Goal: Task Accomplishment & Management: Use online tool/utility

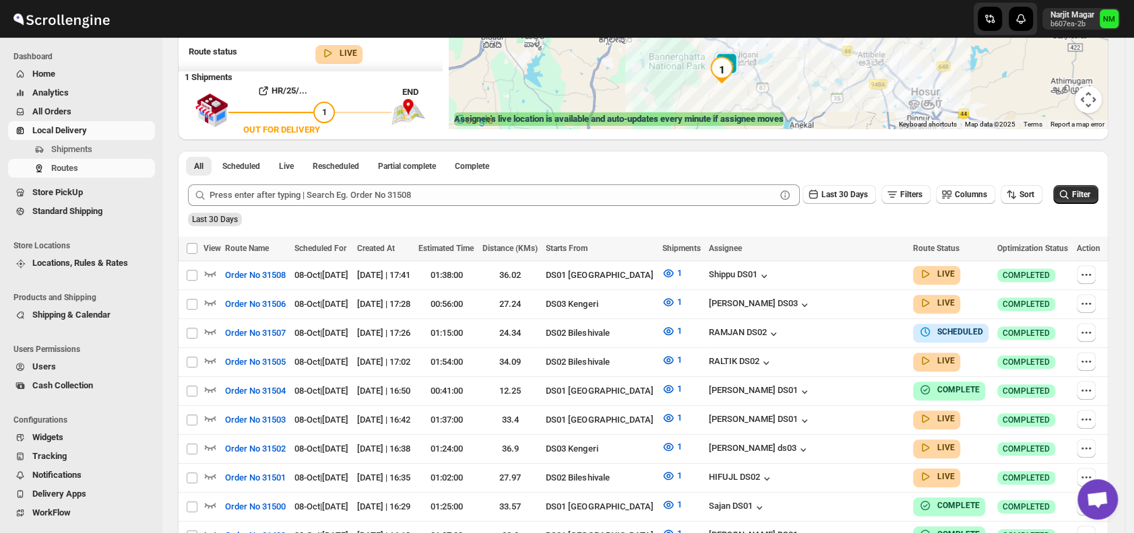
scroll to position [214, 0]
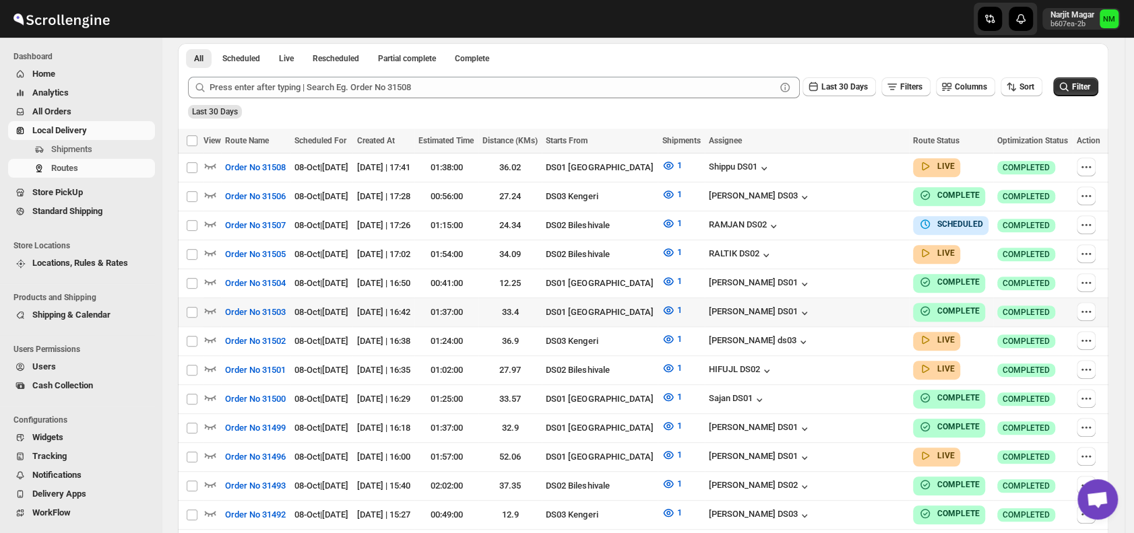
scroll to position [315, 0]
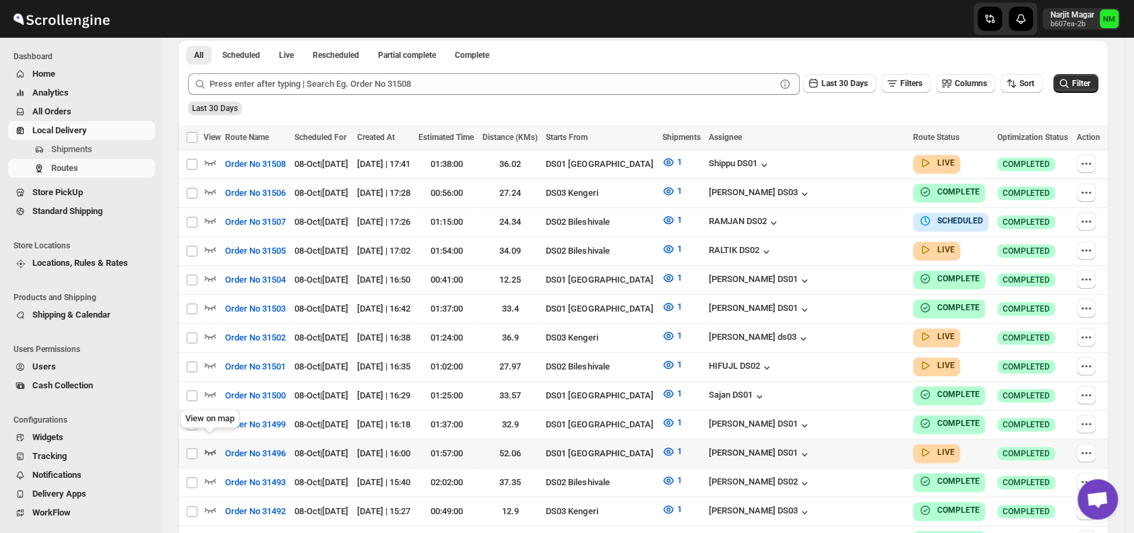
click at [213, 445] on icon "button" at bounding box center [209, 451] width 13 height 13
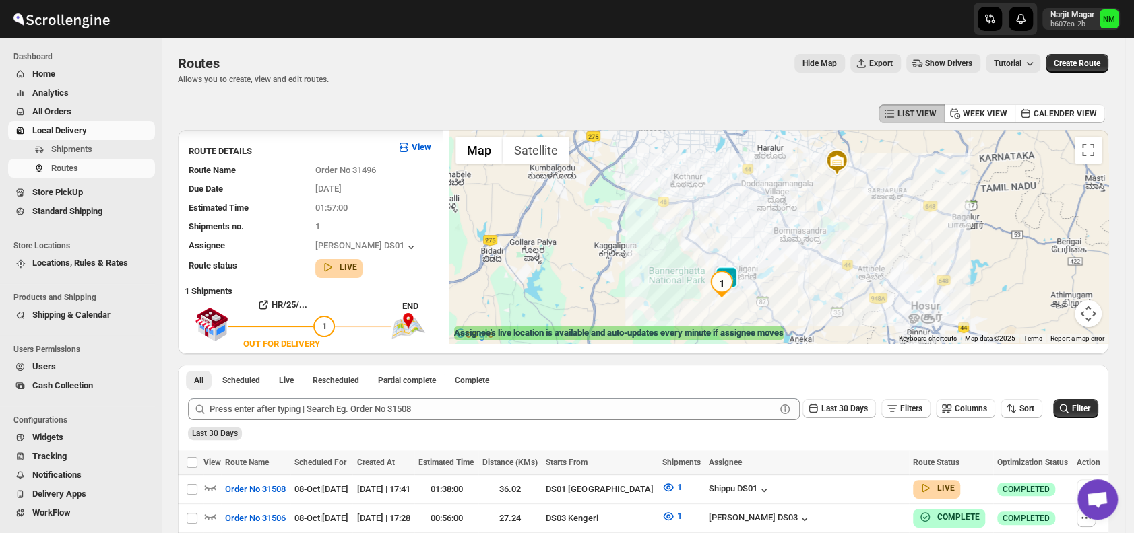
scroll to position [1, 0]
click at [212, 482] on icon "button" at bounding box center [209, 487] width 13 height 13
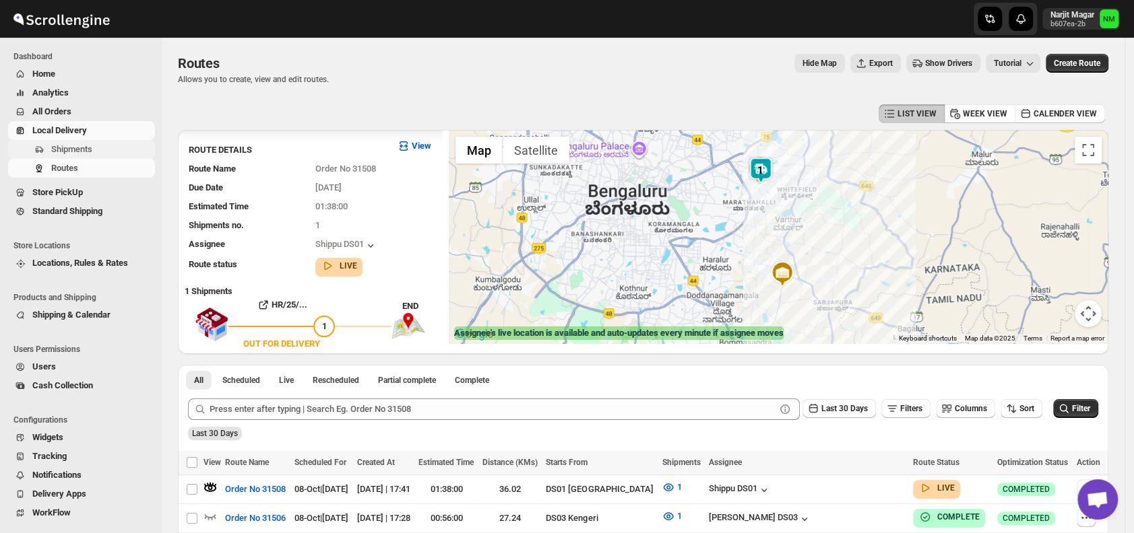
click at [90, 149] on span "Shipments" at bounding box center [71, 149] width 41 height 10
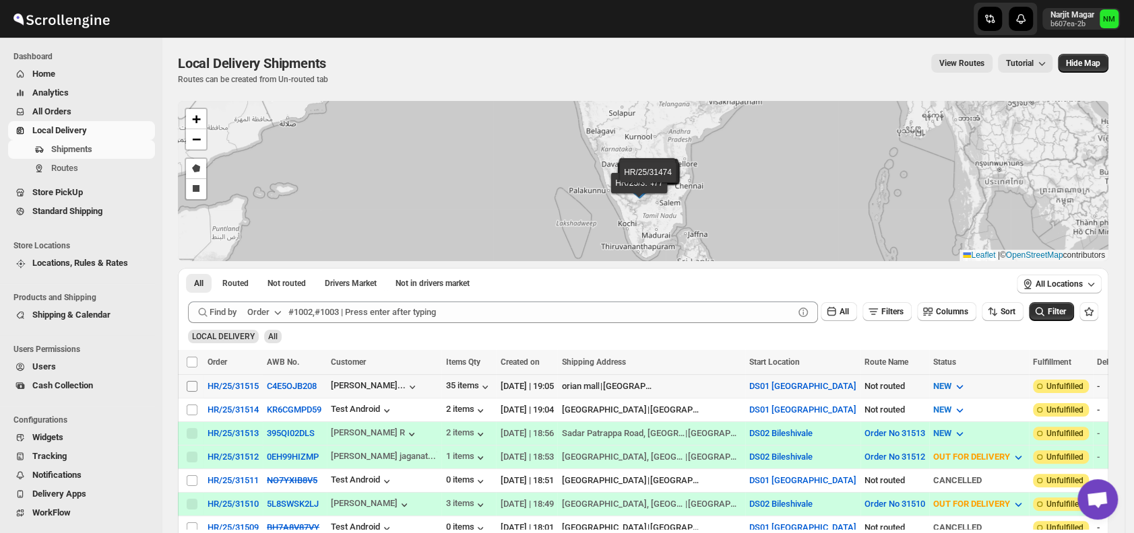
click at [189, 382] on input "Select shipment" at bounding box center [192, 386] width 11 height 11
checkbox input "true"
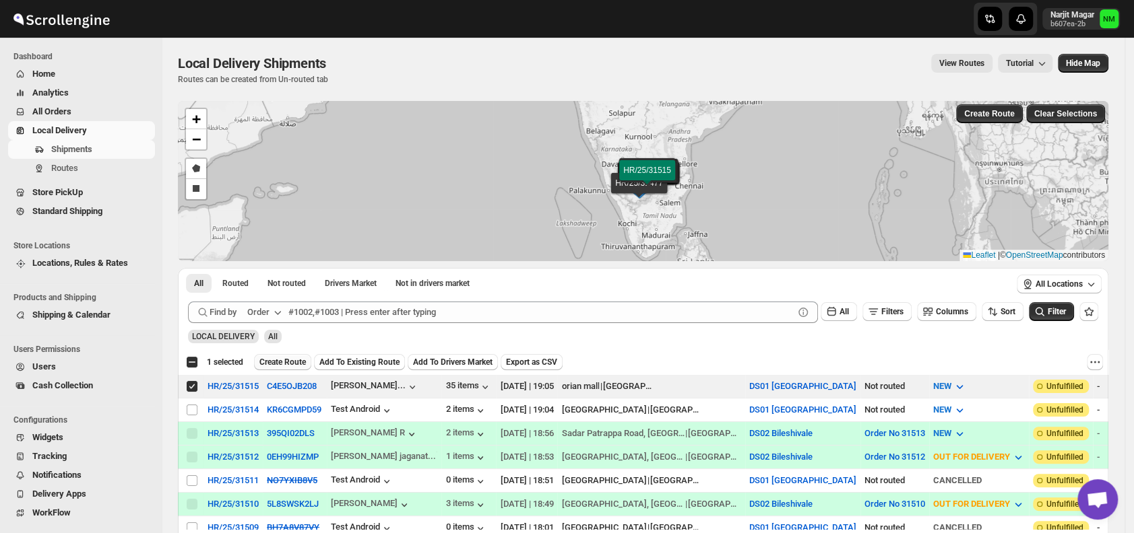
click at [278, 358] on span "Create Route" at bounding box center [282, 362] width 46 height 11
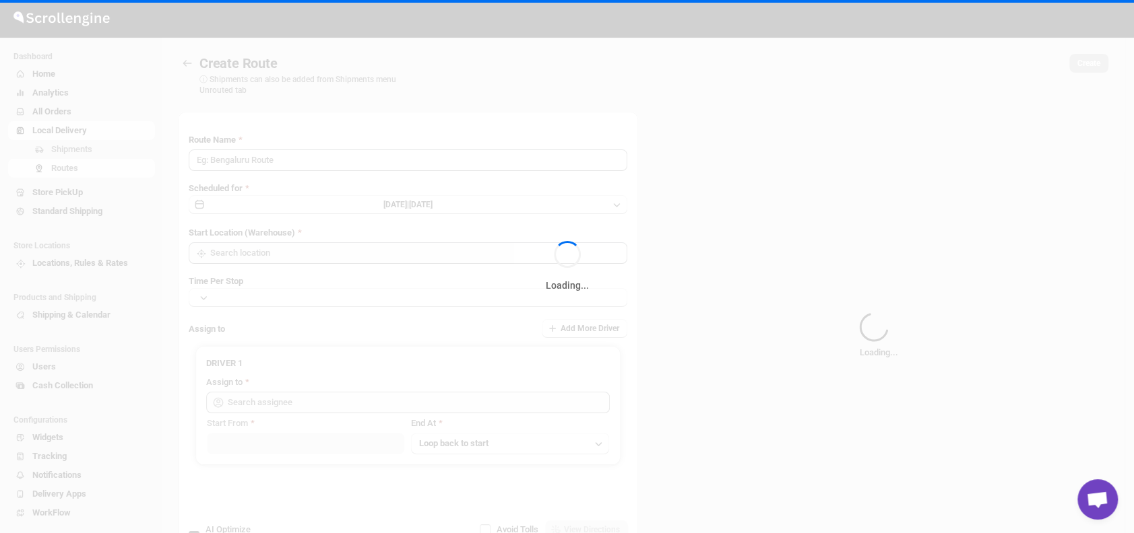
type input "Route - 08/10-0706"
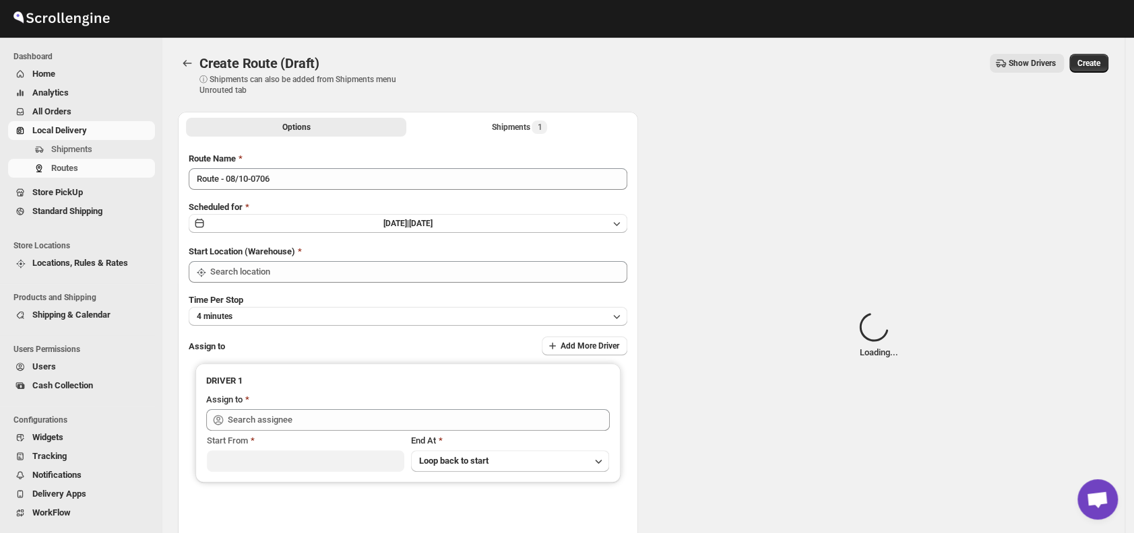
type input "DS01 [GEOGRAPHIC_DATA]"
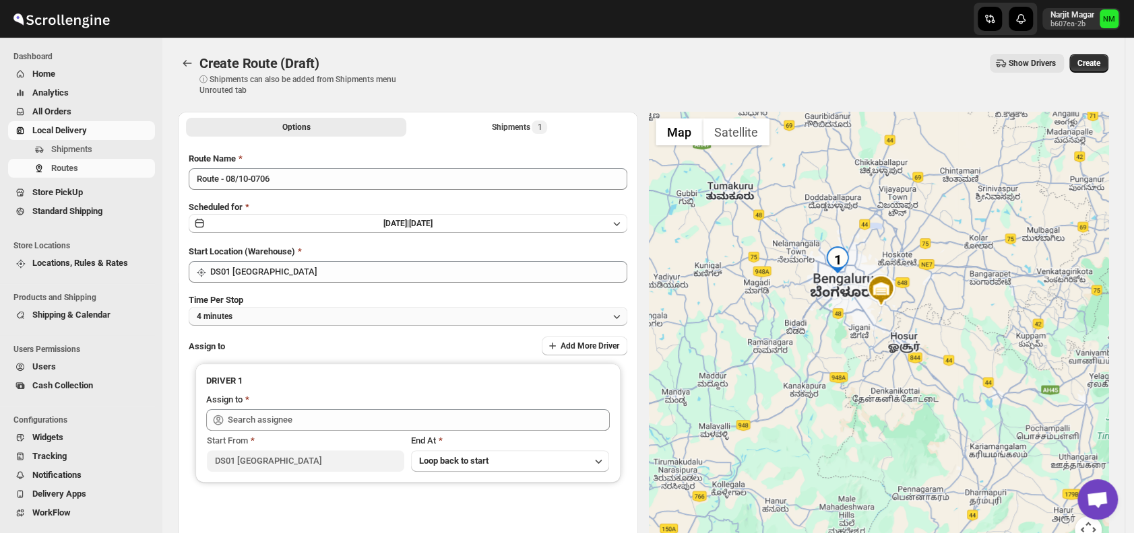
click at [333, 315] on button "4 minutes" at bounding box center [408, 316] width 438 height 19
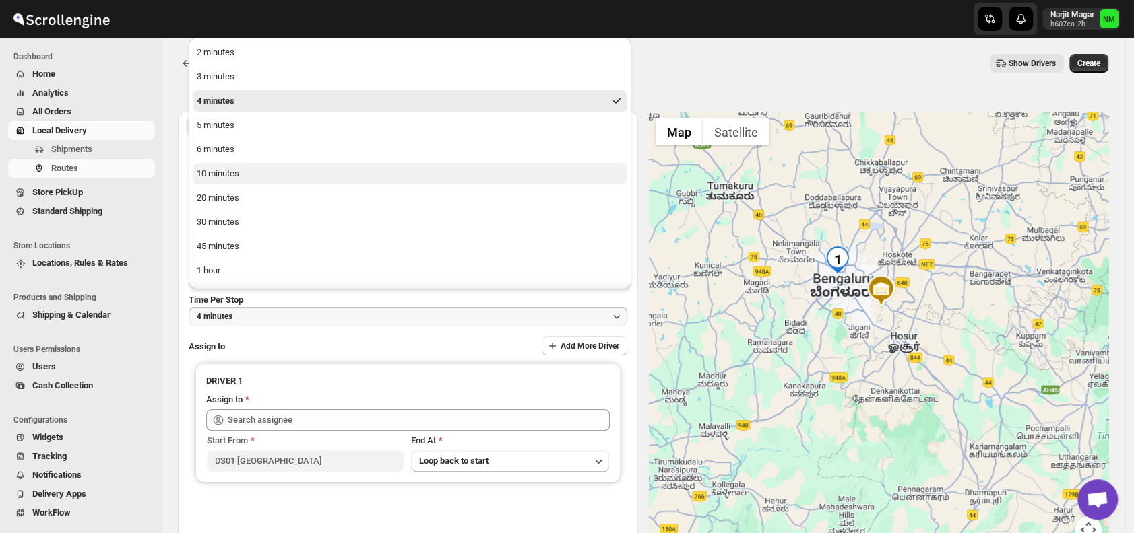
click at [221, 175] on div "10 minutes" at bounding box center [218, 173] width 42 height 13
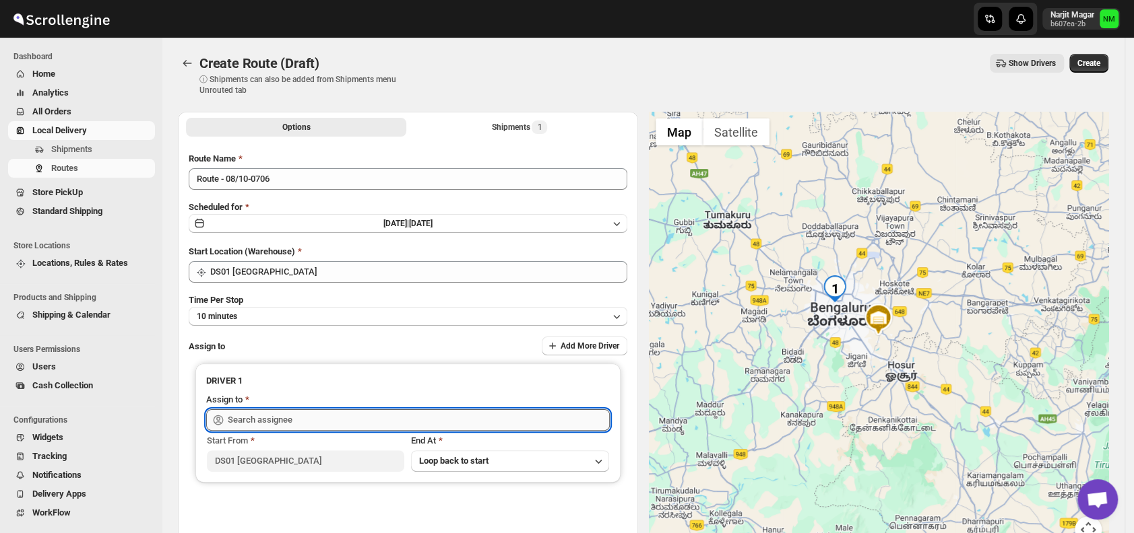
click at [301, 420] on input "text" at bounding box center [419, 421] width 382 height 22
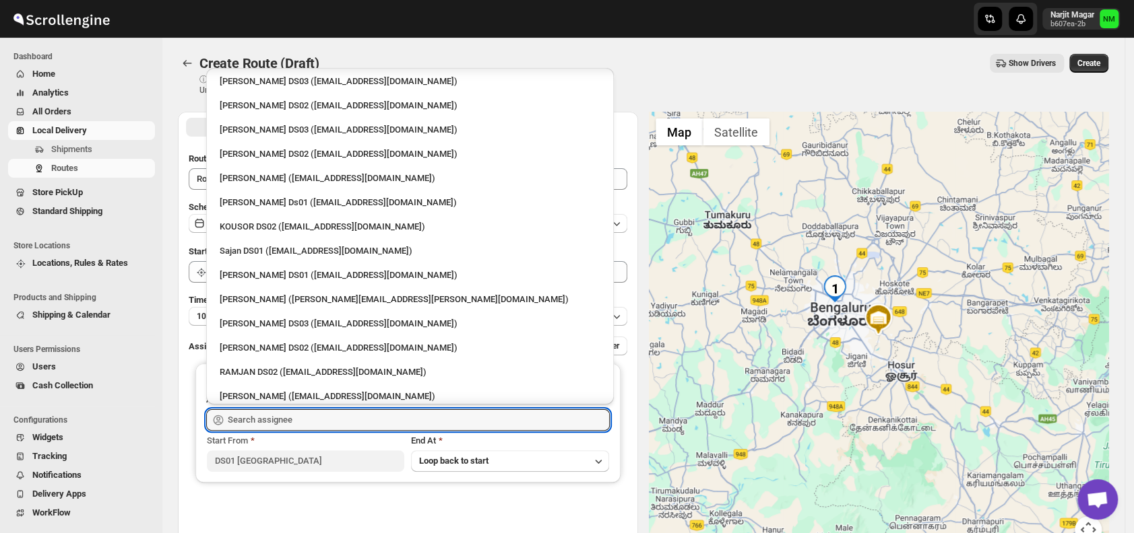
scroll to position [513, 0]
click at [264, 249] on div "Sajan DS01 ([EMAIL_ADDRESS][DOMAIN_NAME])" at bounding box center [410, 250] width 381 height 13
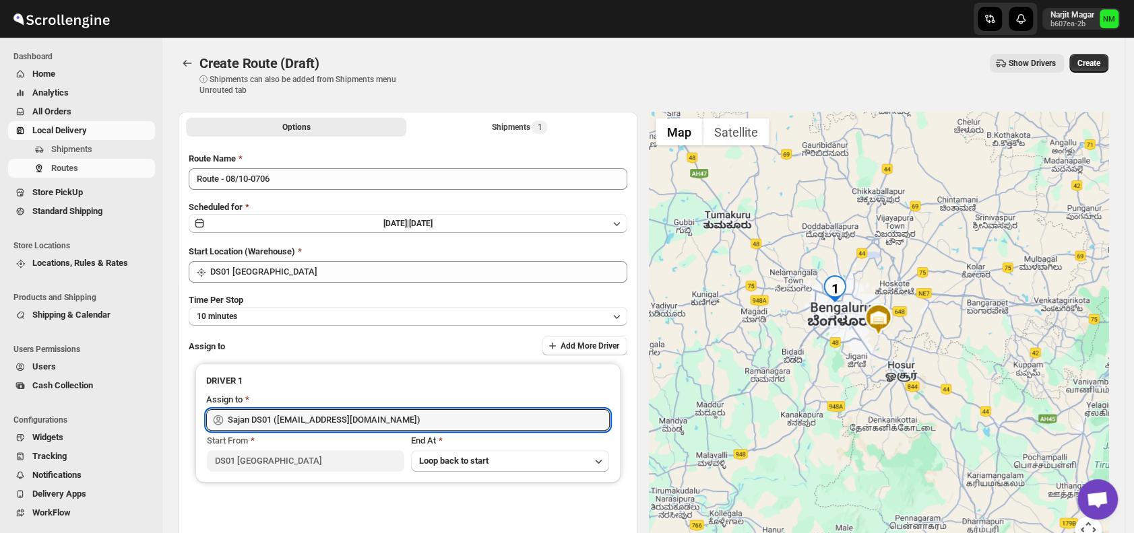
type input "Sajan DS01 ([EMAIL_ADDRESS][DOMAIN_NAME])"
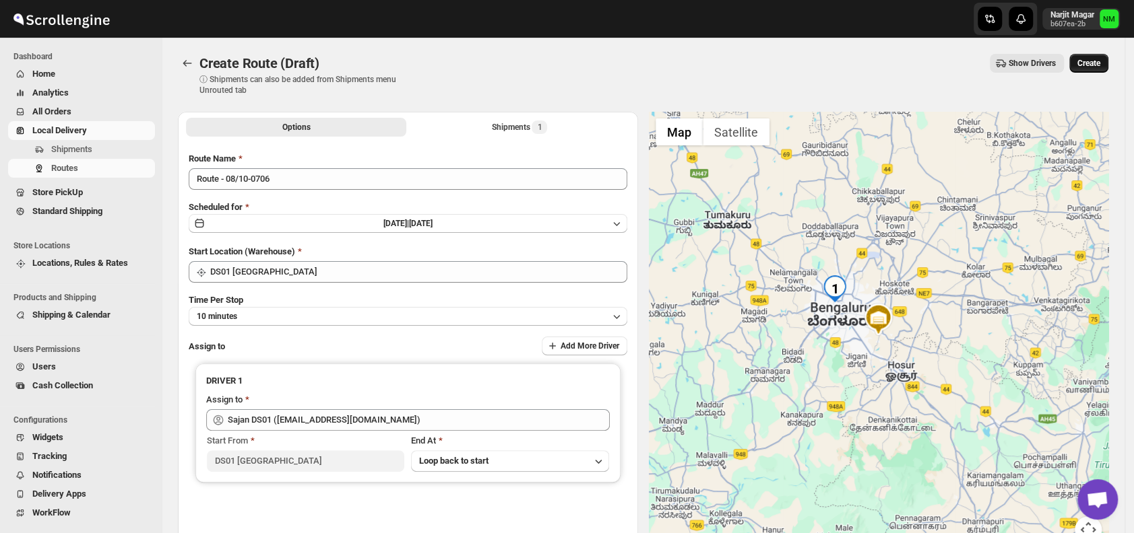
click at [1090, 69] on button "Create" at bounding box center [1088, 63] width 39 height 19
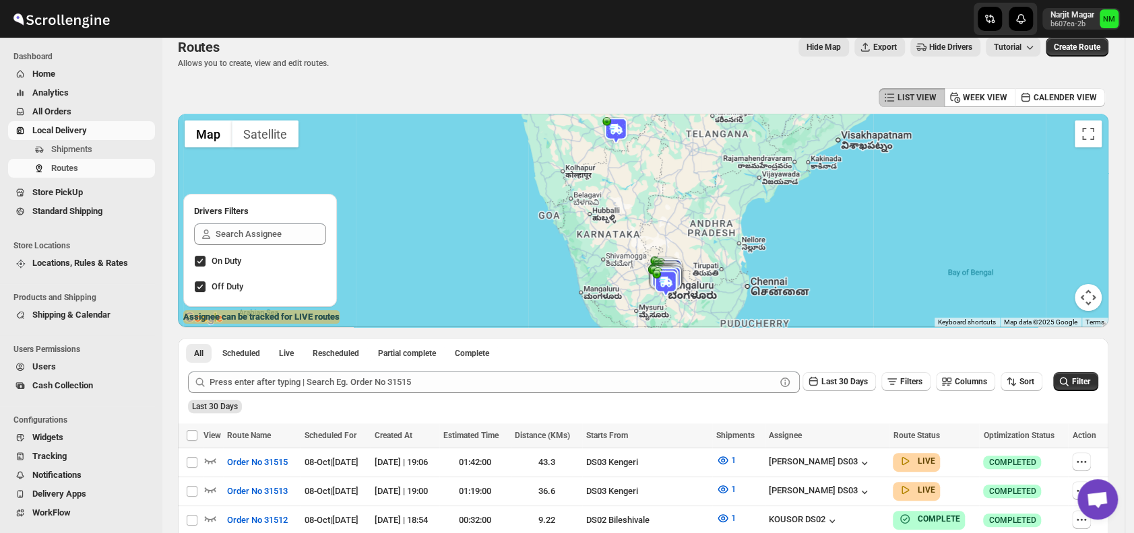
scroll to position [141, 0]
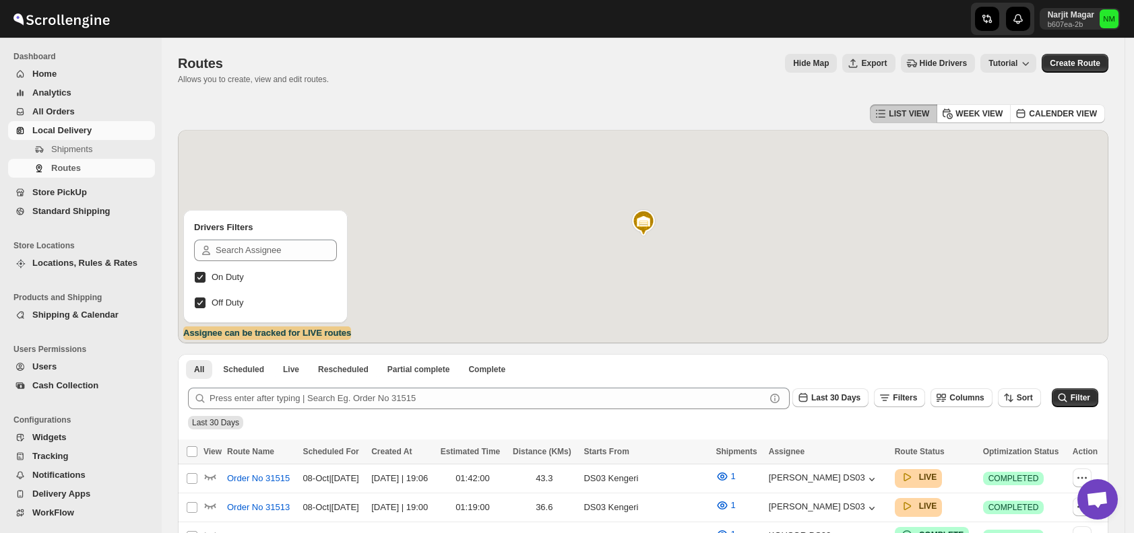
scroll to position [141, 0]
